Goal: Task Accomplishment & Management: Use online tool/utility

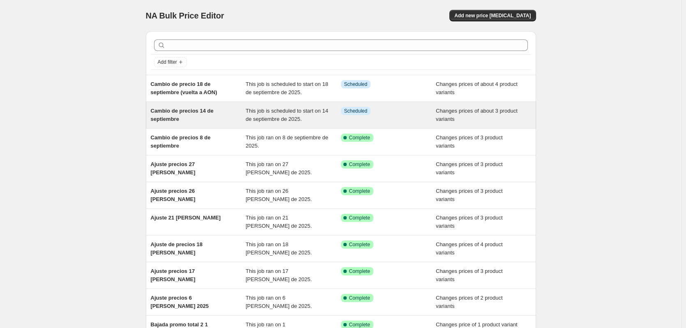
click at [206, 113] on span "Cambio de precios 14 de septiembre" at bounding box center [182, 115] width 63 height 14
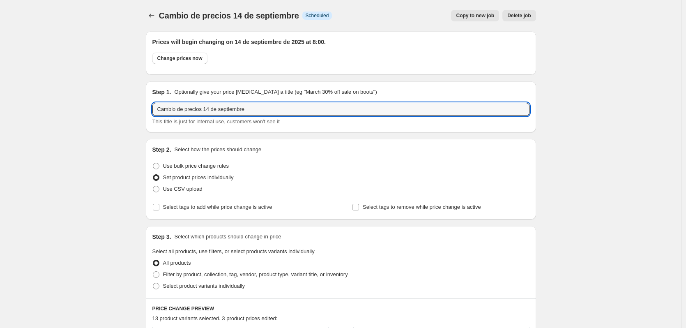
drag, startPoint x: 262, startPoint y: 109, endPoint x: 141, endPoint y: 113, distance: 120.9
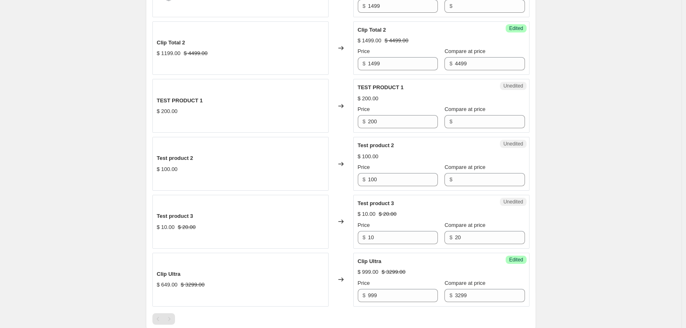
scroll to position [1040, 0]
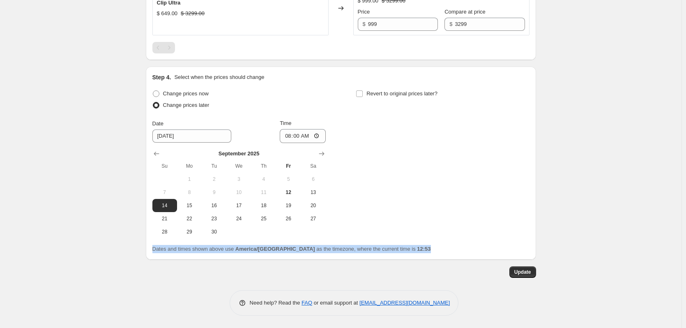
drag, startPoint x: 404, startPoint y: 249, endPoint x: 151, endPoint y: 253, distance: 252.8
click at [151, 253] on div "Step 4. Select when the prices should change Change prices now Change prices la…" at bounding box center [341, 163] width 390 height 193
click at [406, 250] on div "Dates and times shown above use America/[GEOGRAPHIC_DATA] as the timezone, wher…" at bounding box center [340, 249] width 377 height 8
drag, startPoint x: 401, startPoint y: 248, endPoint x: 154, endPoint y: 254, distance: 247.1
click at [154, 254] on div "Step 4. Select when the prices should change Change prices now Change prices la…" at bounding box center [341, 163] width 390 height 193
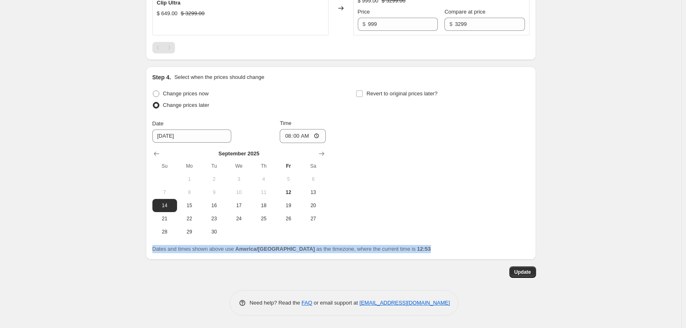
click at [403, 247] on div "Dates and times shown above use America/[GEOGRAPHIC_DATA] as the timezone, wher…" at bounding box center [340, 249] width 377 height 8
drag, startPoint x: 400, startPoint y: 248, endPoint x: 160, endPoint y: 257, distance: 240.2
click at [160, 257] on div "Step 4. Select when the prices should change Change prices now Change prices la…" at bounding box center [341, 163] width 390 height 193
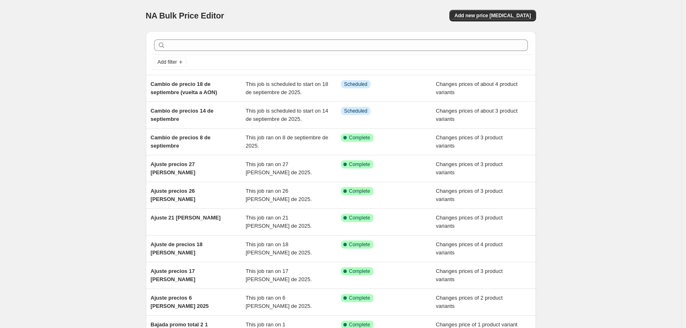
click at [634, 4] on div "NA Bulk Price Editor. This page is ready NA Bulk Price Editor Add new price [ME…" at bounding box center [341, 211] width 682 height 423
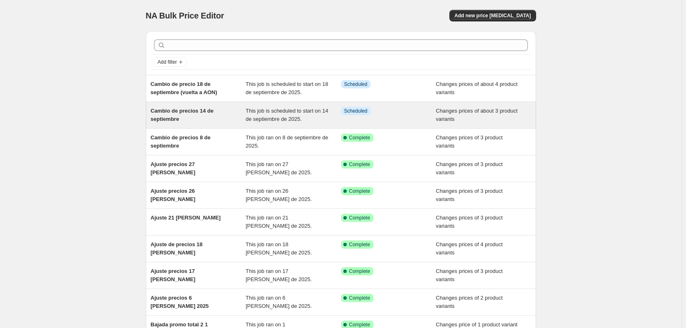
click at [177, 119] on span "Cambio de precios 14 de septiembre" at bounding box center [182, 115] width 63 height 14
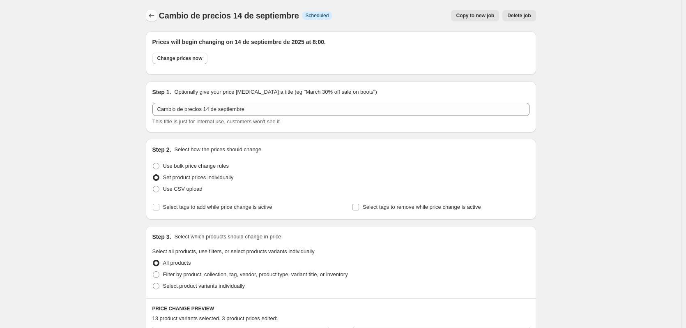
click at [152, 15] on icon "Price change jobs" at bounding box center [152, 16] width 8 height 8
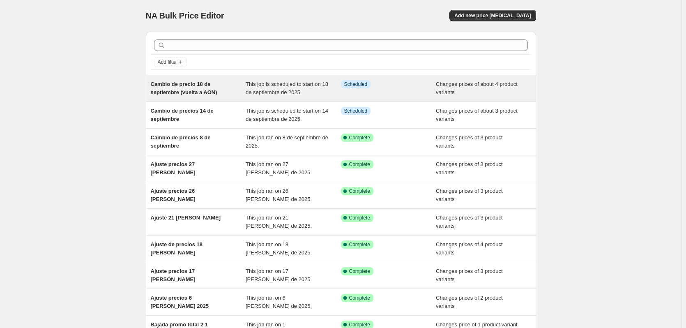
click at [199, 89] on span "Cambio de precio 18 de septiembre (vuelta a AON)" at bounding box center [184, 88] width 67 height 14
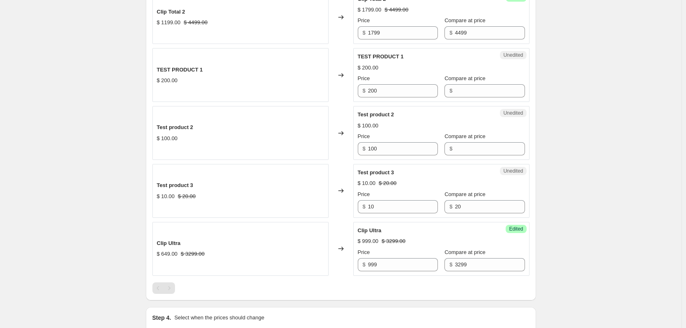
scroll to position [813, 0]
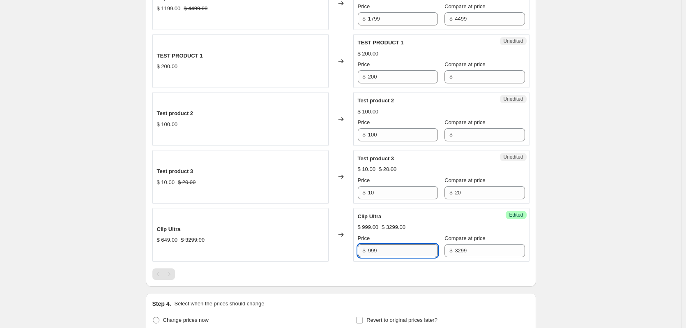
click at [393, 252] on input "999" at bounding box center [403, 250] width 70 height 13
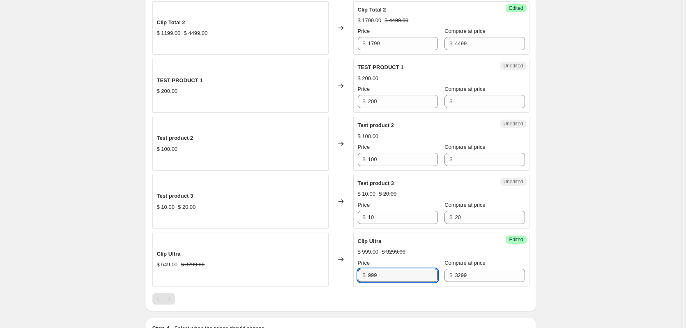
scroll to position [808, 0]
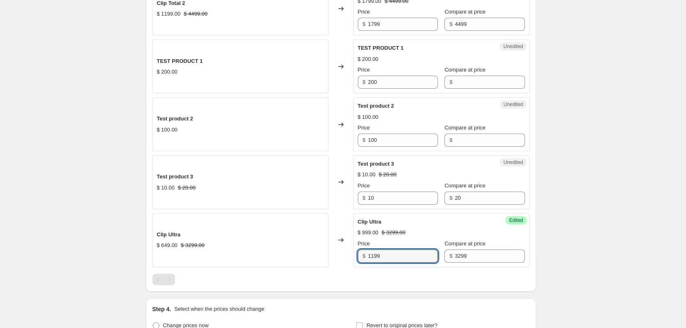
type input "1199"
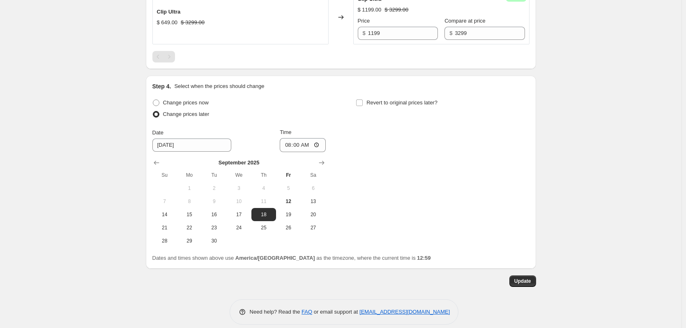
scroll to position [1040, 0]
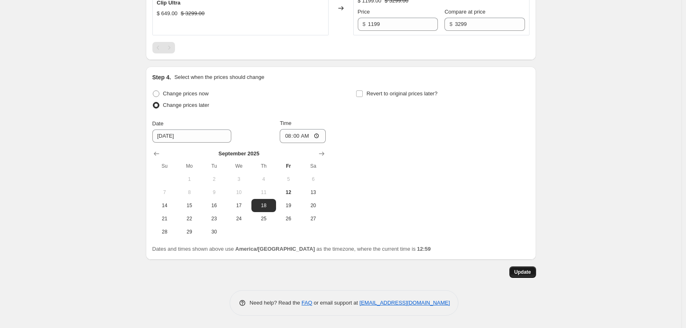
click at [531, 275] on button "Update" at bounding box center [523, 272] width 27 height 12
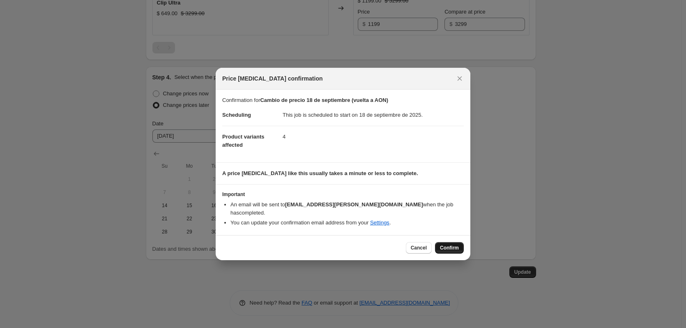
click at [448, 245] on span "Confirm" at bounding box center [449, 248] width 19 height 7
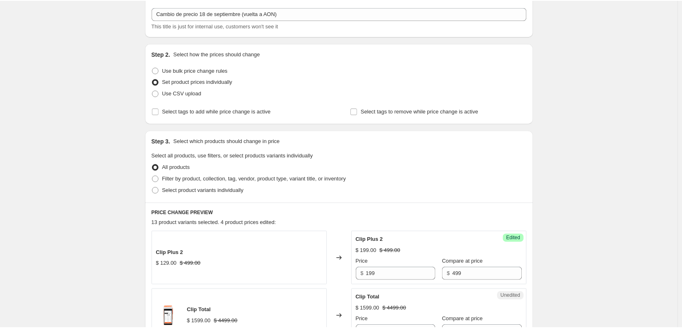
scroll to position [0, 0]
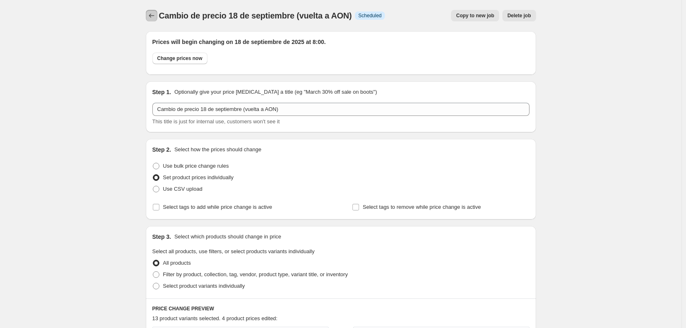
click at [156, 17] on icon "Price change jobs" at bounding box center [152, 16] width 8 height 8
